Goal: Transaction & Acquisition: Obtain resource

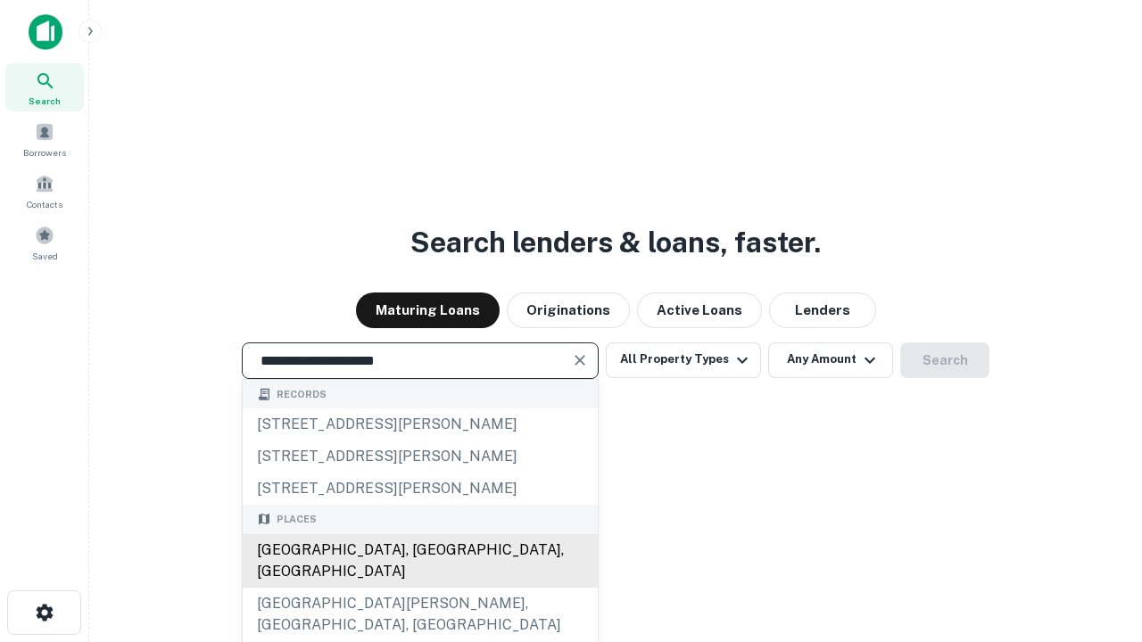
click at [419, 588] on div "Santa Monica, CA, USA" at bounding box center [420, 562] width 355 height 54
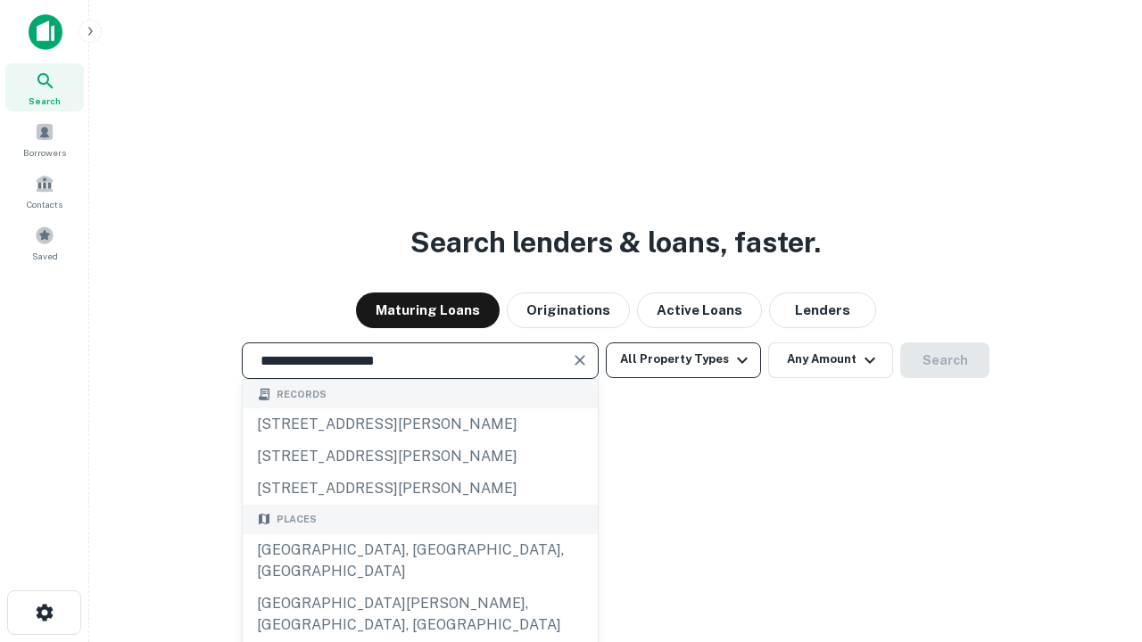
type input "**********"
click at [684, 360] on button "All Property Types" at bounding box center [683, 361] width 155 height 36
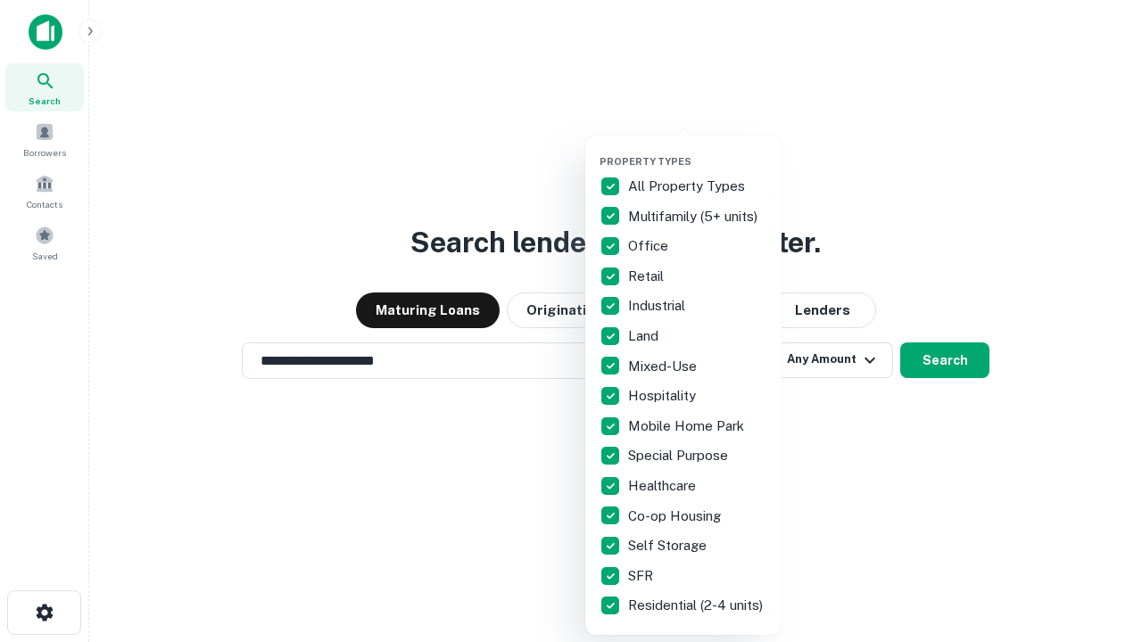
click at [698, 150] on button "button" at bounding box center [698, 150] width 196 height 1
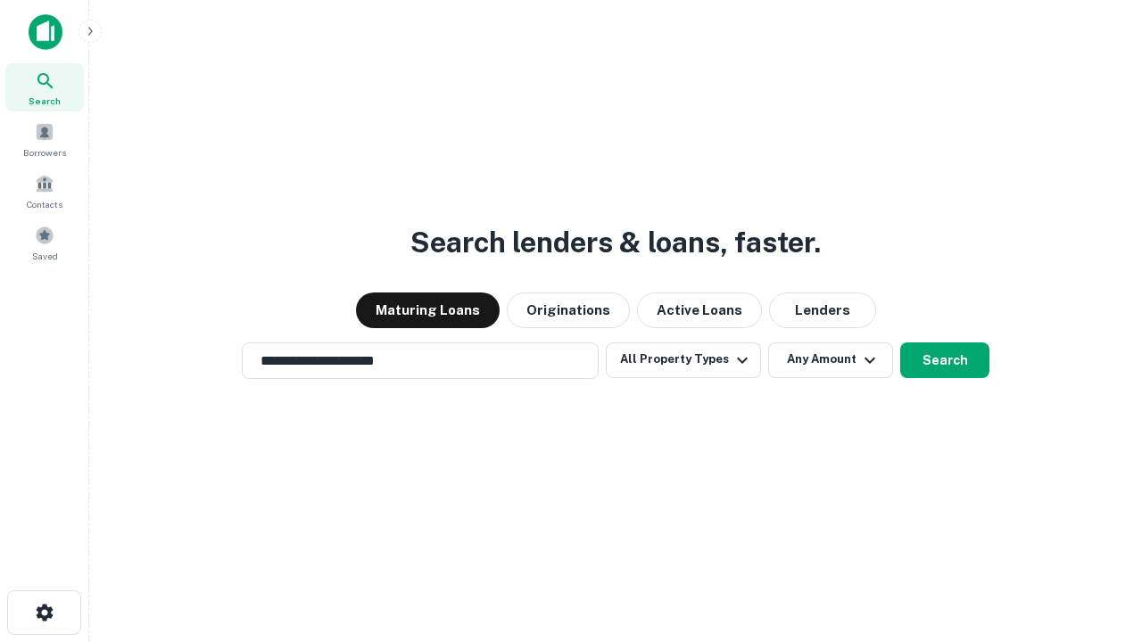
scroll to position [28, 0]
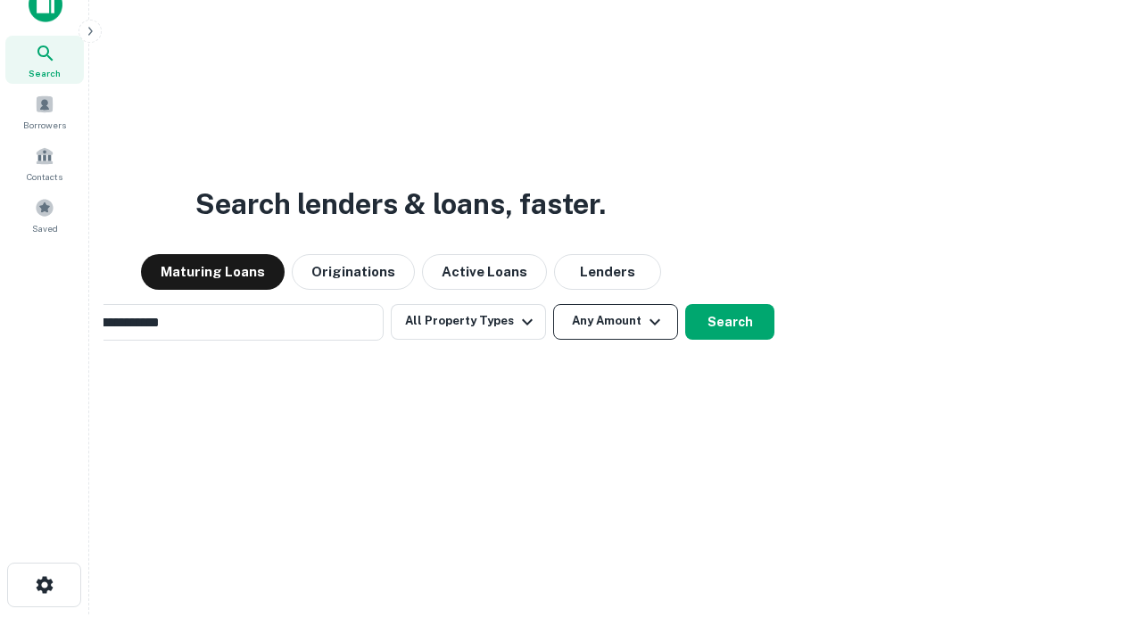
click at [553, 304] on button "Any Amount" at bounding box center [615, 322] width 125 height 36
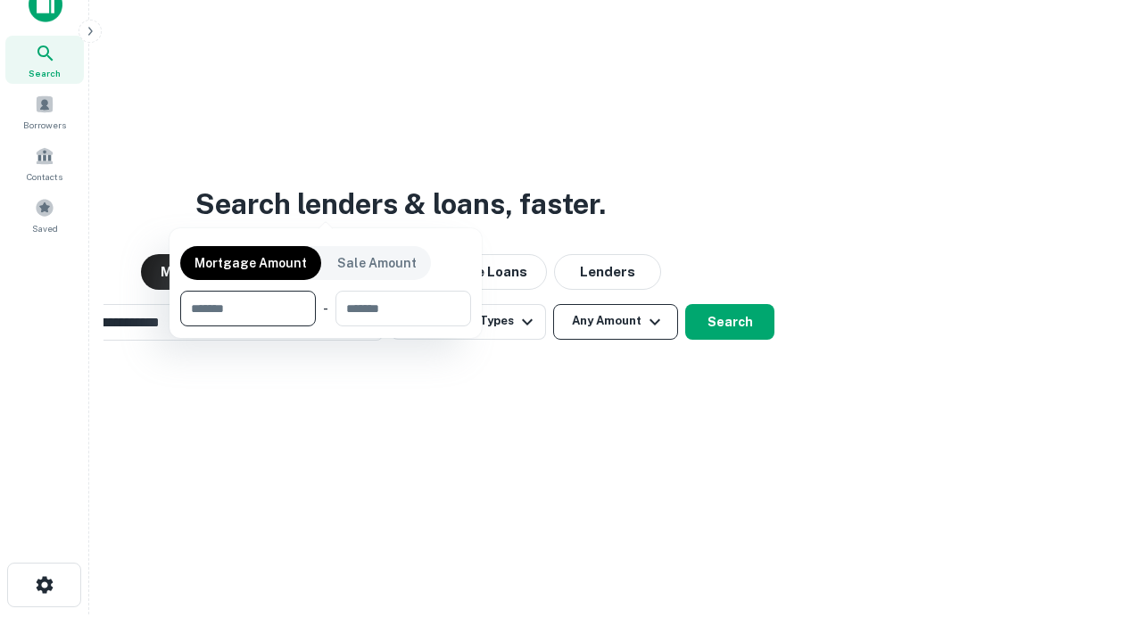
scroll to position [29, 0]
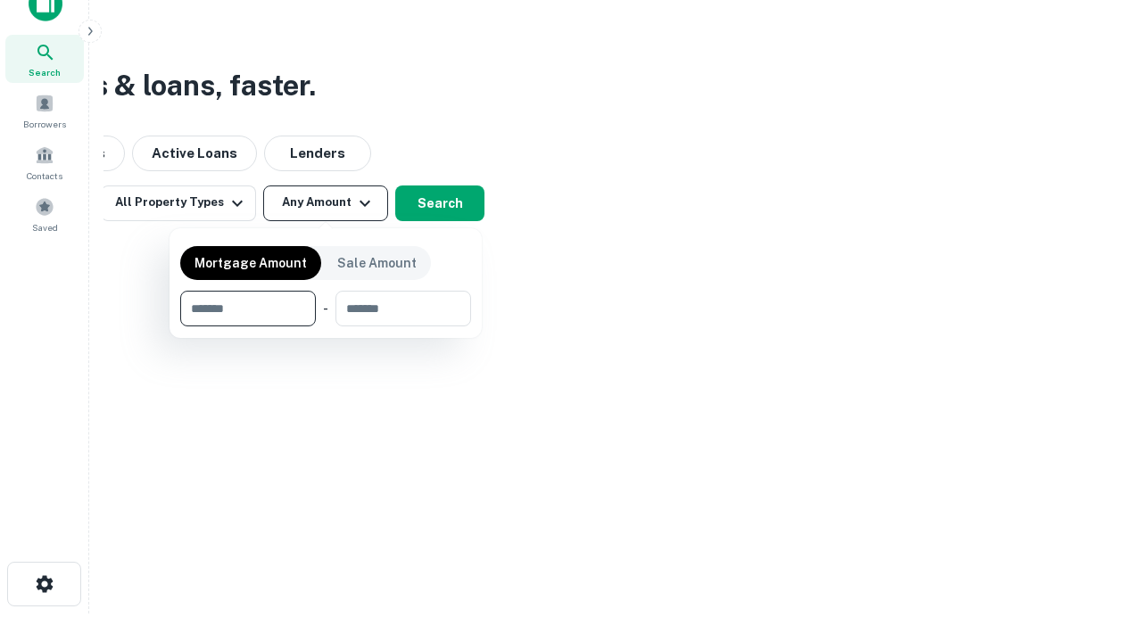
type input "*******"
click at [326, 327] on button "button" at bounding box center [325, 327] width 291 height 1
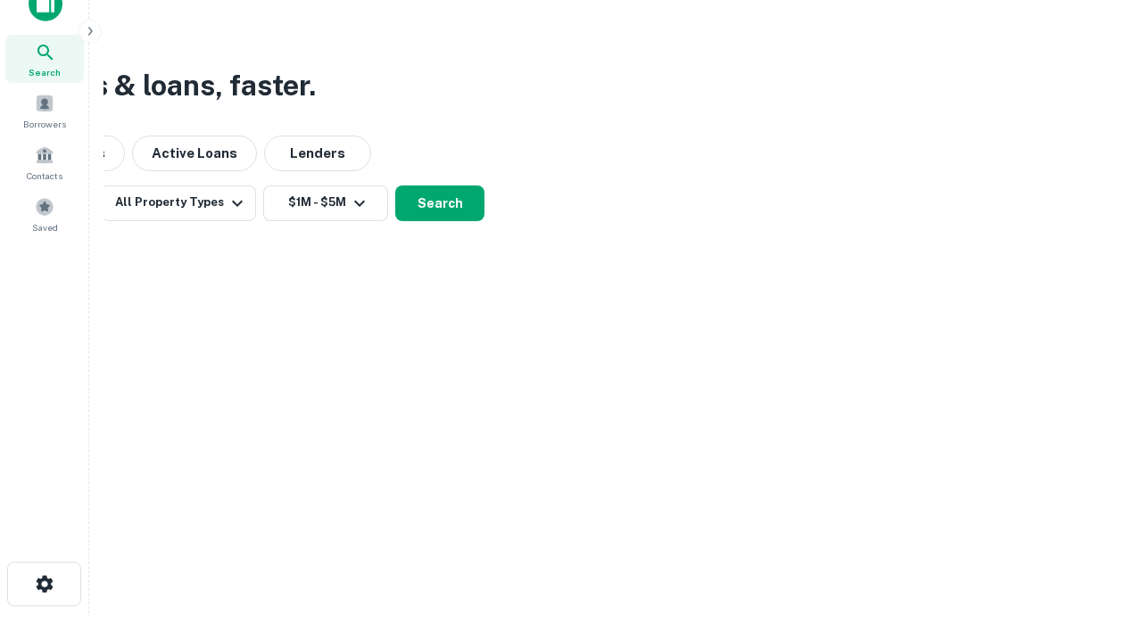
scroll to position [28, 0]
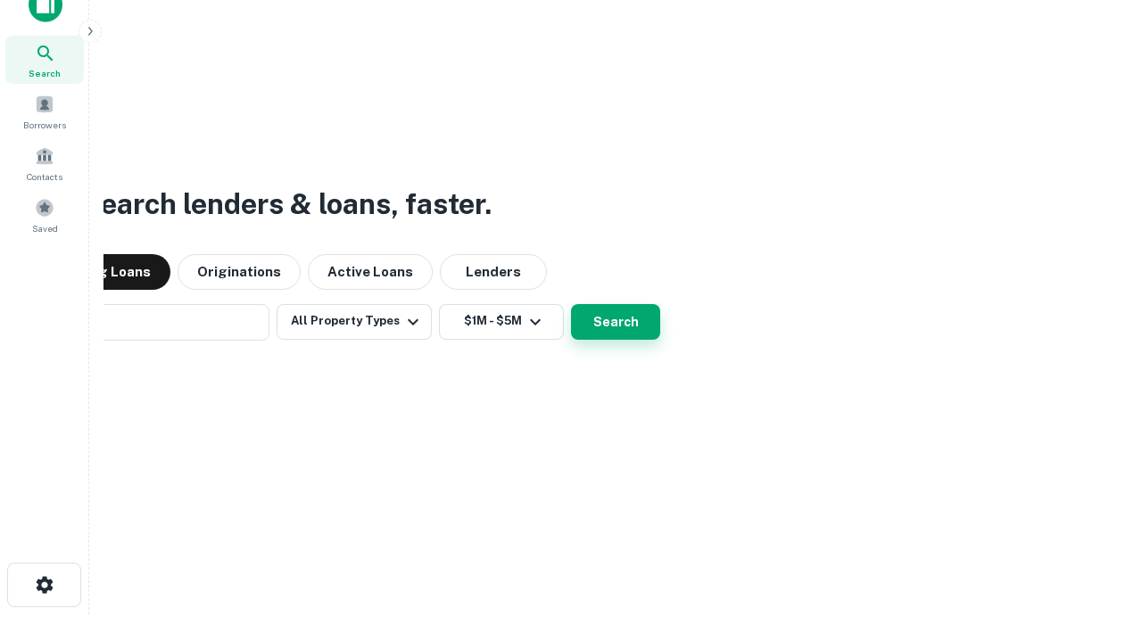
click at [571, 304] on button "Search" at bounding box center [615, 322] width 89 height 36
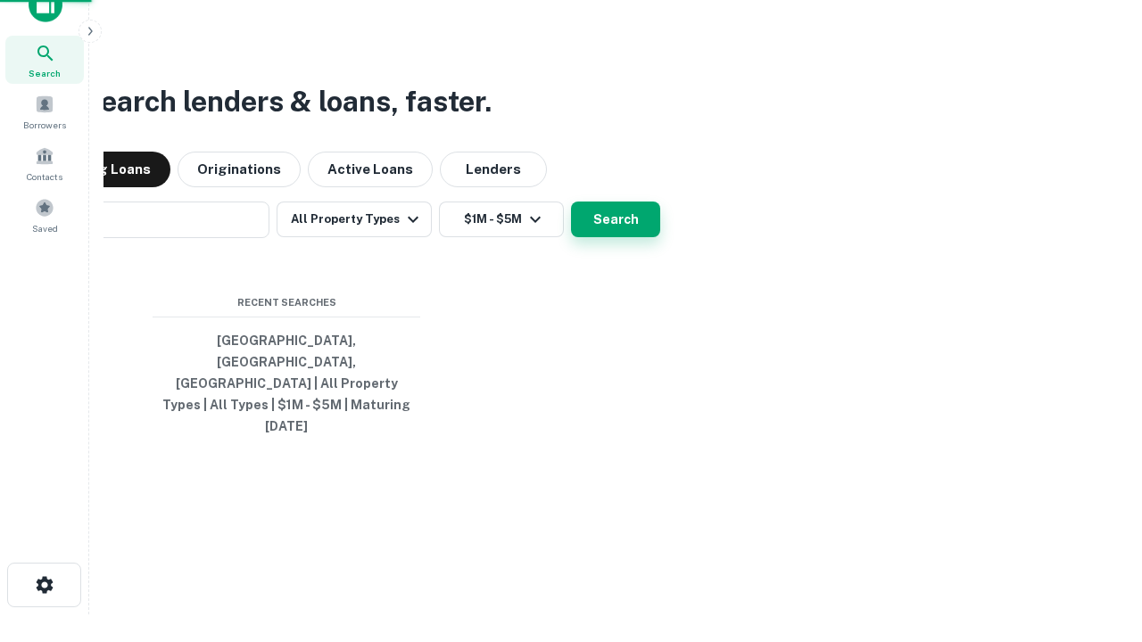
scroll to position [29, 0]
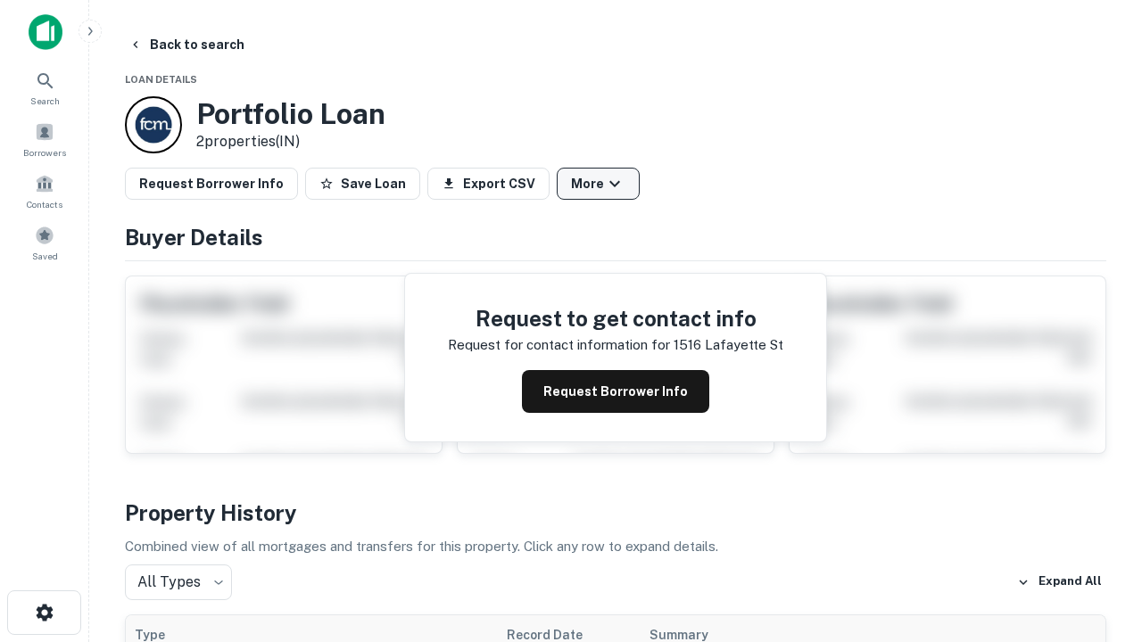
click at [598, 184] on button "More" at bounding box center [598, 184] width 83 height 32
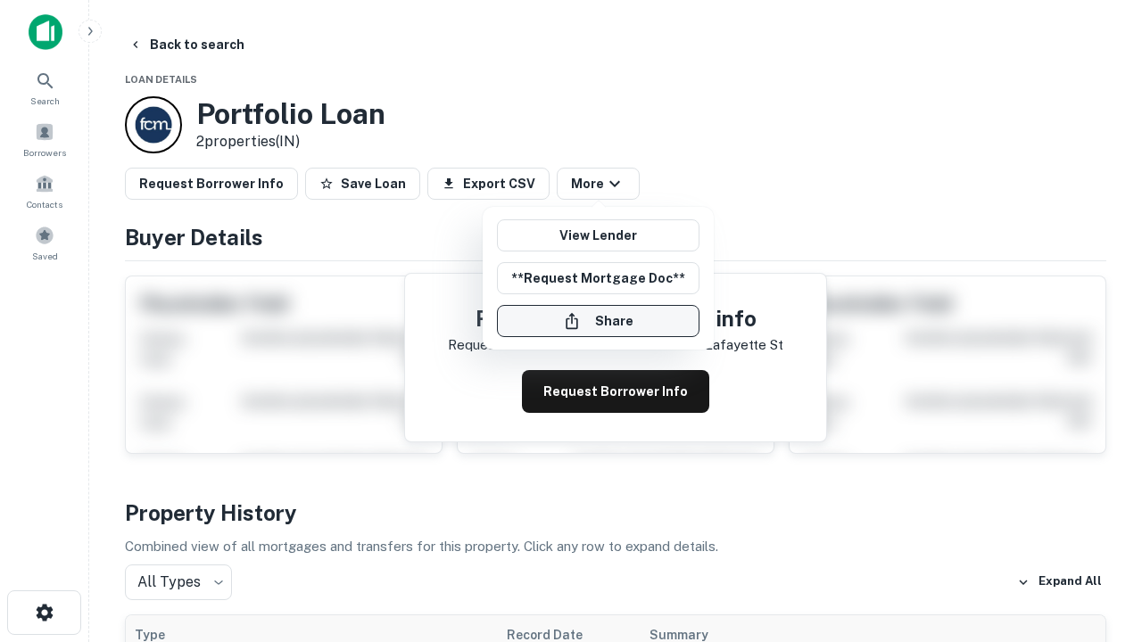
click at [598, 321] on button "Share" at bounding box center [598, 321] width 203 height 32
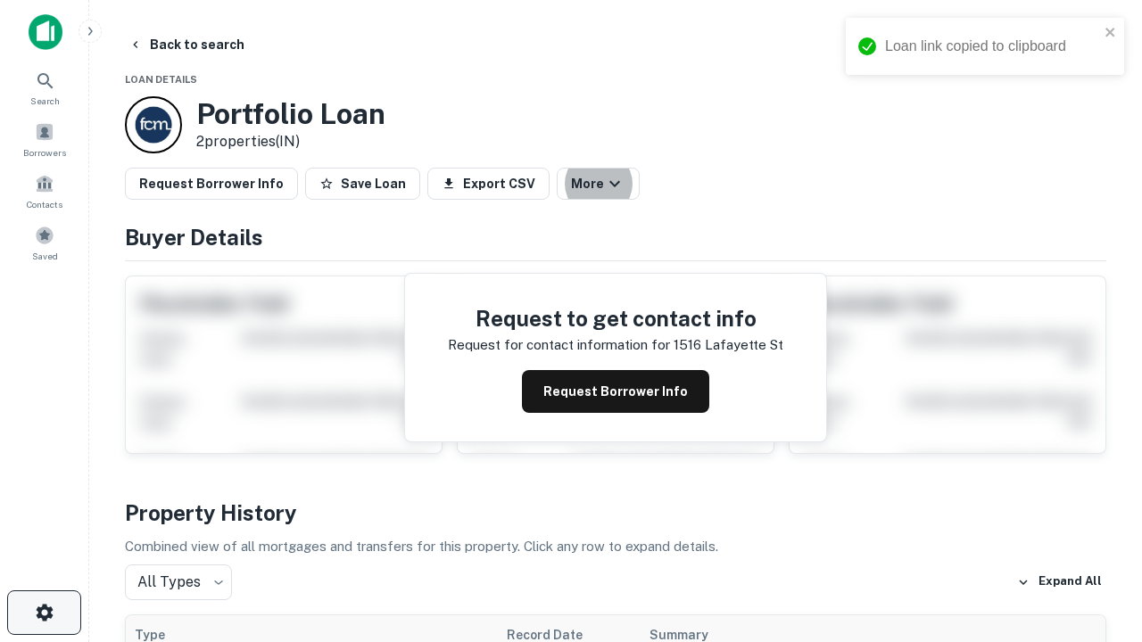
click at [44, 613] on icon "button" at bounding box center [44, 612] width 21 height 21
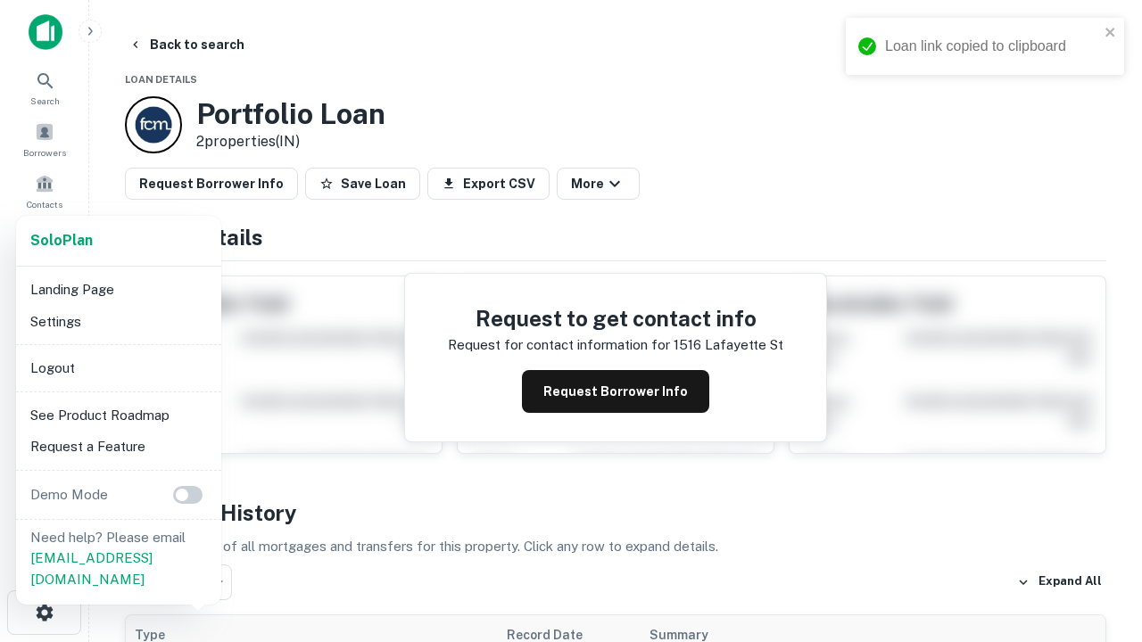
click at [118, 368] on li "Logout" at bounding box center [118, 368] width 191 height 32
